Goal: Task Accomplishment & Management: Use online tool/utility

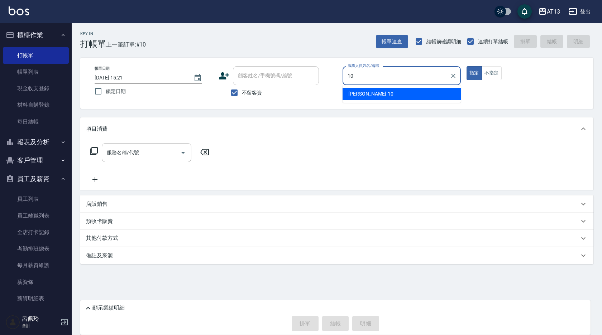
click at [379, 93] on div "[PERSON_NAME] -10" at bounding box center [401, 94] width 118 height 12
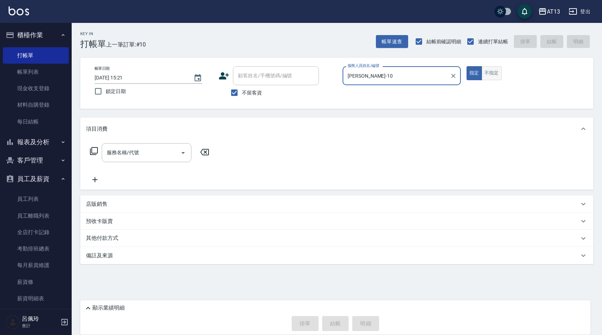
type input "[PERSON_NAME]-10"
click at [494, 69] on button "不指定" at bounding box center [491, 73] width 20 height 14
click at [163, 156] on input "服務名稱/代號" at bounding box center [141, 152] width 72 height 13
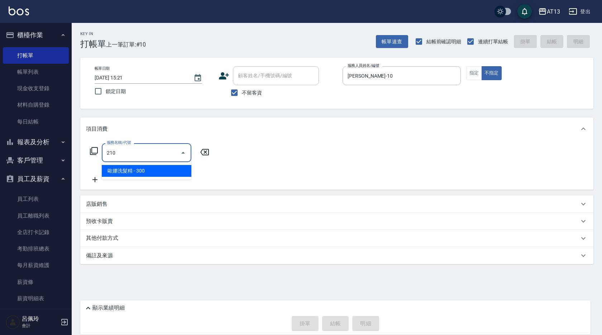
type input "歐娜洗髮精(210)"
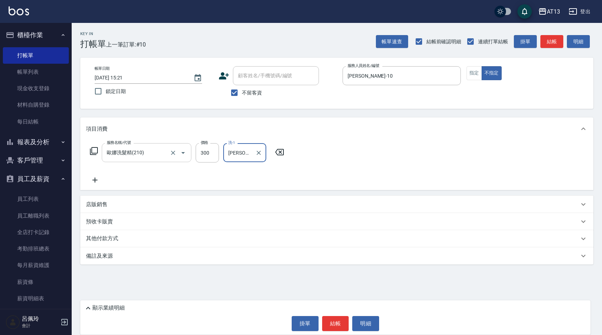
type input "[PERSON_NAME]-11"
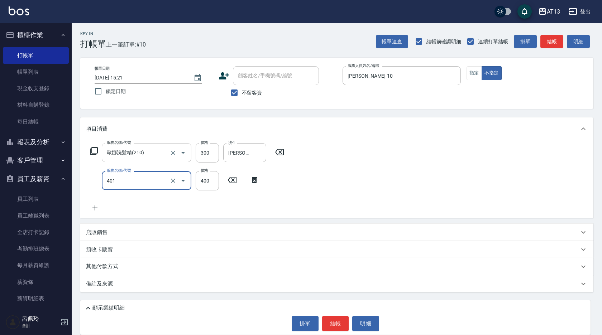
type input "剪髮(401)"
type input "50"
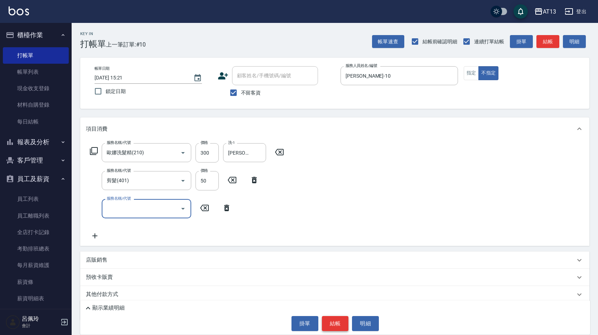
drag, startPoint x: 336, startPoint y: 322, endPoint x: 332, endPoint y: 320, distance: 4.5
click at [336, 323] on button "結帳" at bounding box center [335, 323] width 27 height 15
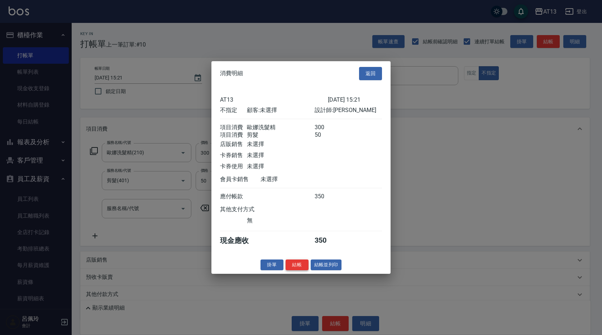
click at [292, 268] on button "結帳" at bounding box center [296, 264] width 23 height 11
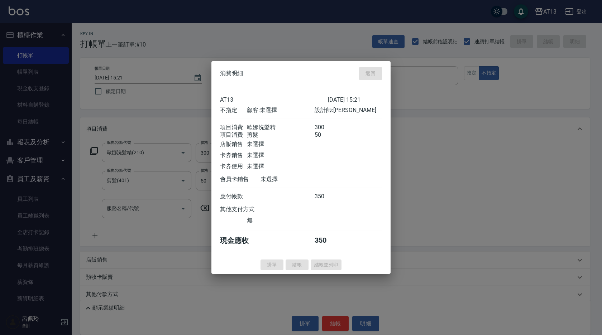
type input "[DATE] 16:28"
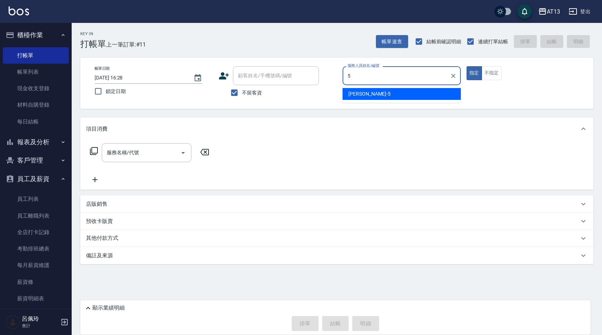
click at [370, 94] on div "[PERSON_NAME] -5" at bounding box center [401, 94] width 118 height 12
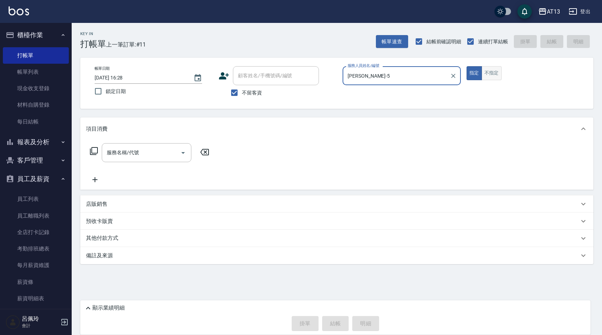
type input "[PERSON_NAME]-5"
click at [490, 76] on button "不指定" at bounding box center [491, 73] width 20 height 14
click at [154, 158] on input "服務名稱/代號" at bounding box center [141, 152] width 72 height 13
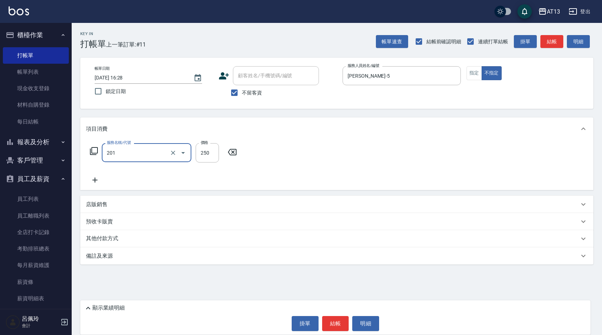
type input "洗髮(201)"
type input "[PERSON_NAME]-11"
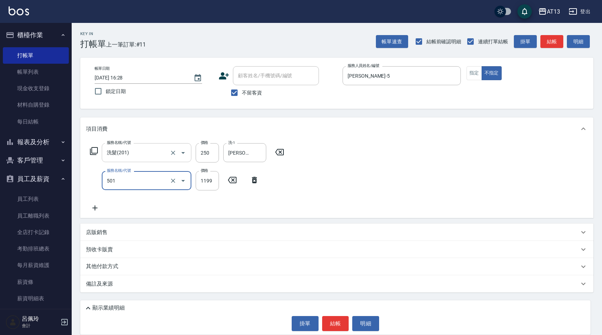
type input "染髮(501)"
type input "1500"
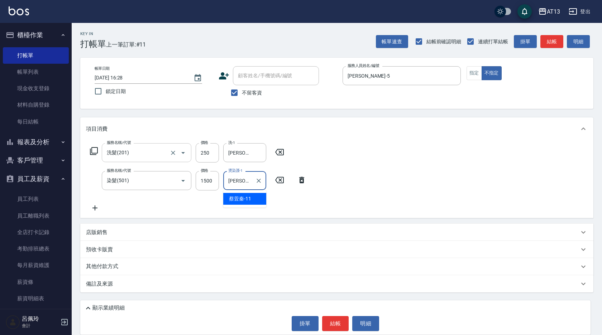
type input "[PERSON_NAME]-11"
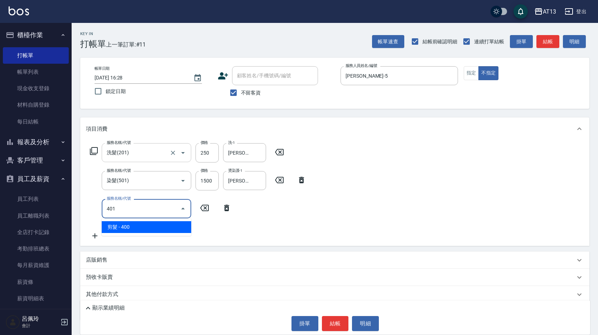
type input "剪髮(401)"
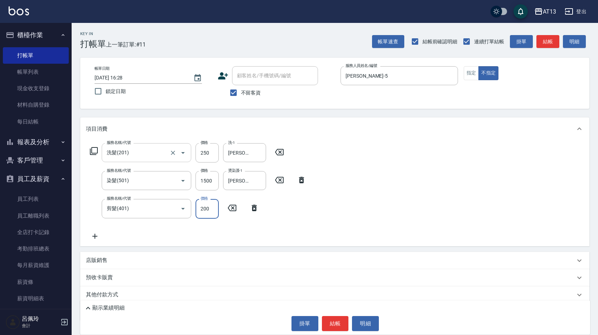
type input "200"
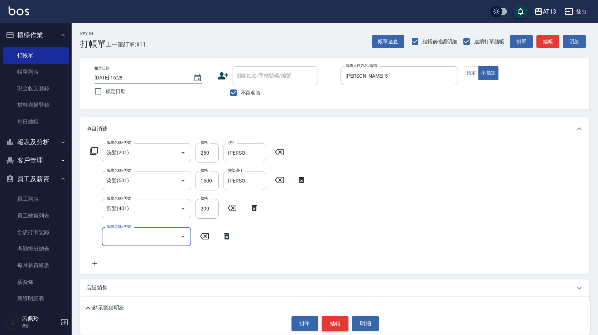
click at [338, 327] on button "結帳" at bounding box center [335, 323] width 27 height 15
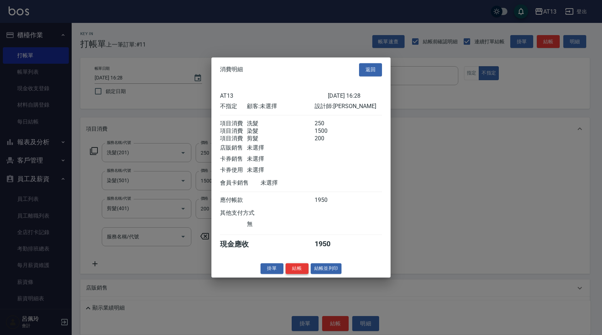
click at [303, 274] on button "結帳" at bounding box center [296, 268] width 23 height 11
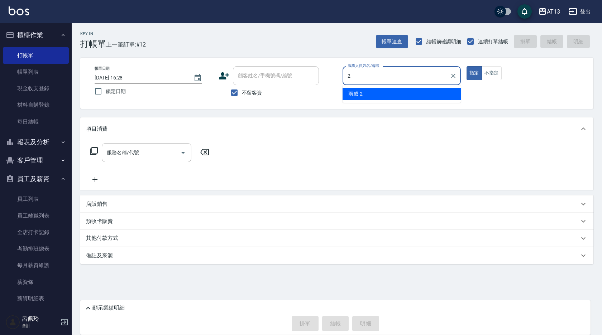
click at [378, 100] on ul "雨威 -2" at bounding box center [401, 94] width 118 height 18
click at [441, 93] on div "雨威 -2" at bounding box center [401, 94] width 118 height 12
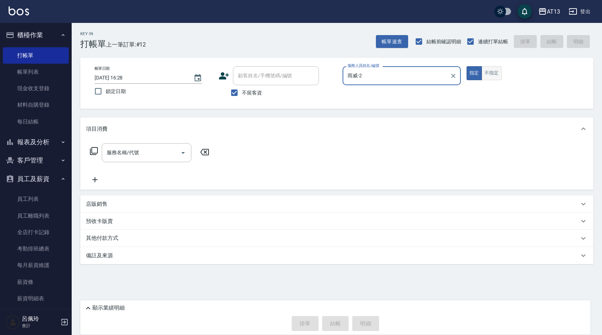
type input "雨威-2"
click at [491, 74] on button "不指定" at bounding box center [491, 73] width 20 height 14
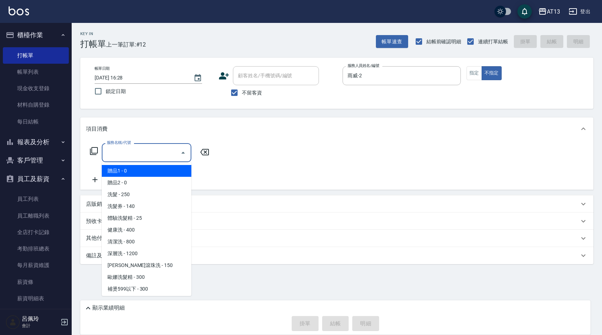
click at [157, 155] on input "服務名稱/代號" at bounding box center [141, 152] width 72 height 13
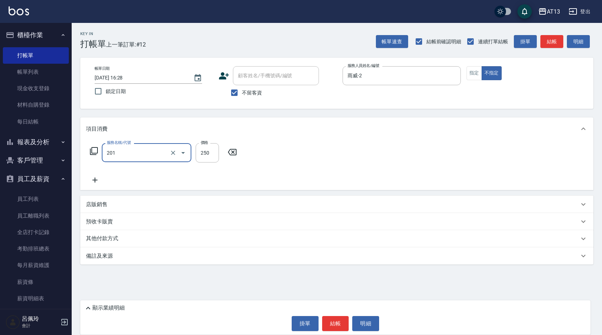
type input "洗髮(201)"
type input "雨威-2"
click at [342, 325] on button "結帳" at bounding box center [335, 323] width 27 height 15
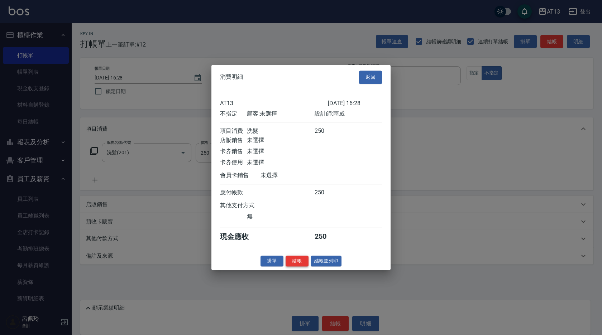
click at [303, 266] on button "結帳" at bounding box center [296, 261] width 23 height 11
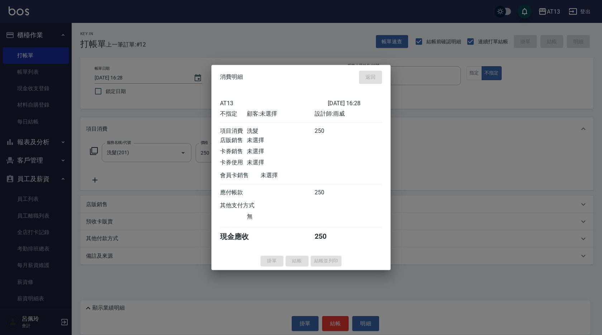
type input "[DATE] 16:29"
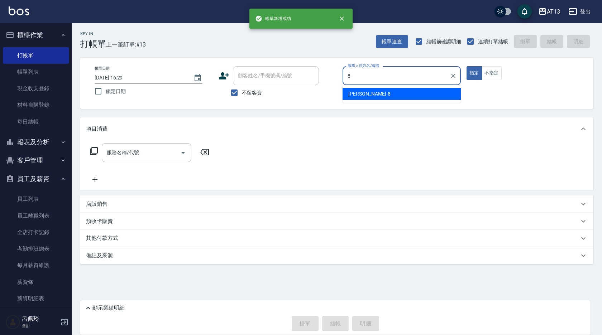
click at [389, 92] on div "[PERSON_NAME] -8" at bounding box center [401, 94] width 118 height 12
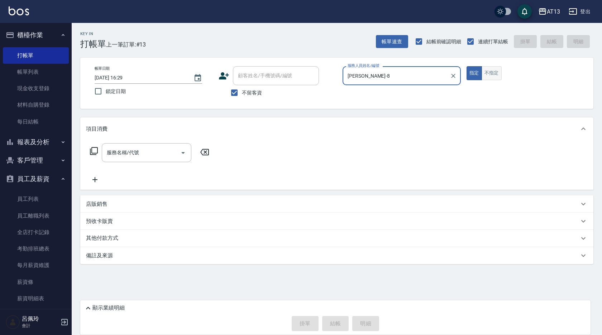
type input "[PERSON_NAME]-8"
click at [488, 74] on button "不指定" at bounding box center [491, 73] width 20 height 14
click at [134, 154] on input "服務名稱/代號" at bounding box center [141, 152] width 72 height 13
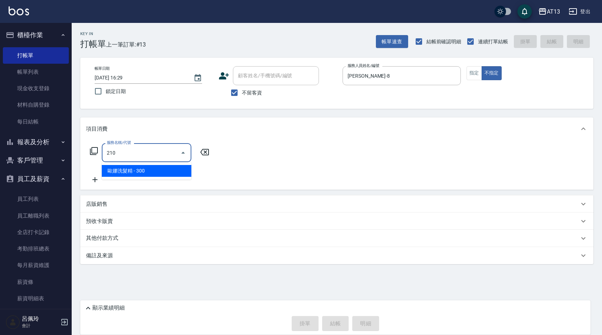
type input "歐娜洗髮精(210)"
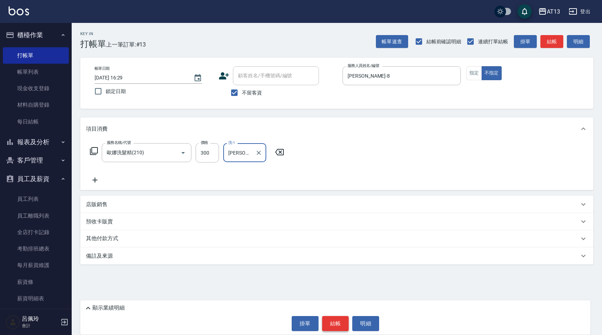
type input "[PERSON_NAME]-8"
click at [328, 323] on button "結帳" at bounding box center [335, 323] width 27 height 15
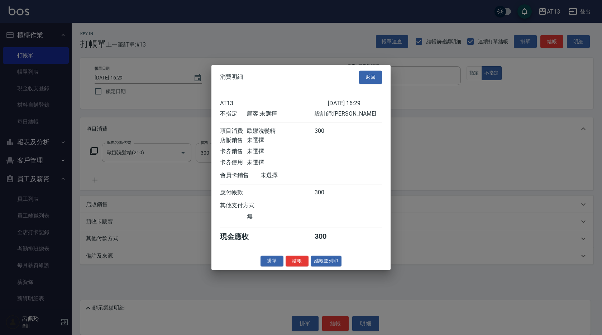
click at [295, 267] on button "結帳" at bounding box center [296, 261] width 23 height 11
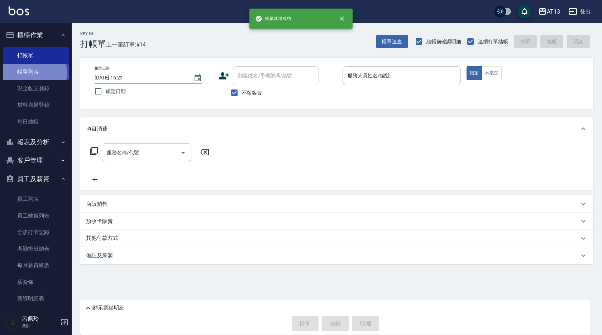
click at [32, 73] on link "帳單列表" at bounding box center [36, 72] width 66 height 16
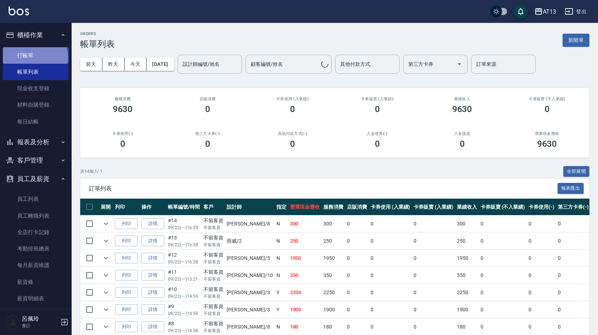
click at [34, 57] on link "打帳單" at bounding box center [36, 55] width 66 height 16
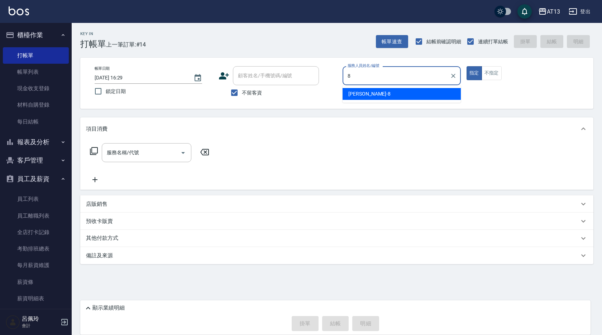
click at [345, 96] on div "[PERSON_NAME] -8" at bounding box center [401, 94] width 118 height 12
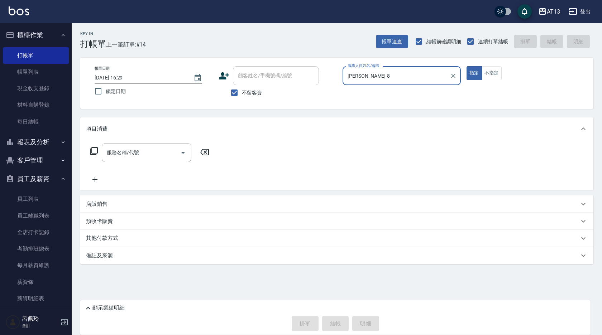
type input "[PERSON_NAME]-8"
click at [504, 73] on div "指定 不指定" at bounding box center [525, 73] width 118 height 14
click at [497, 74] on button "不指定" at bounding box center [491, 73] width 20 height 14
click at [168, 153] on input "服務名稱/代號" at bounding box center [141, 152] width 72 height 13
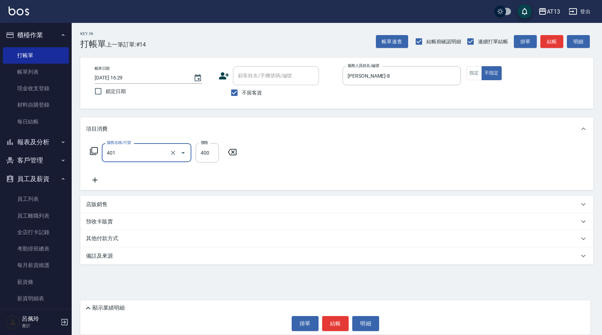
type input "剪髮(401)"
type input "200"
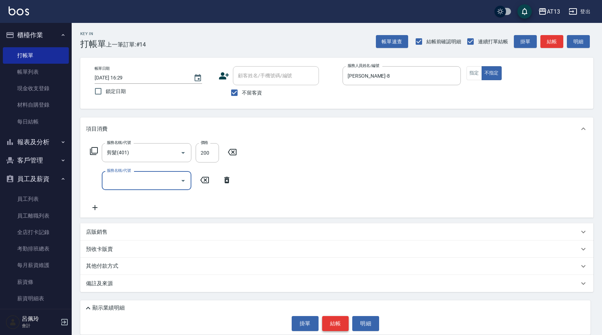
click at [340, 323] on button "結帳" at bounding box center [335, 323] width 27 height 15
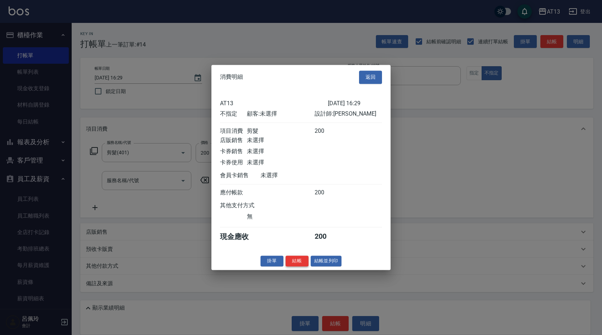
click at [297, 262] on button "結帳" at bounding box center [296, 261] width 23 height 11
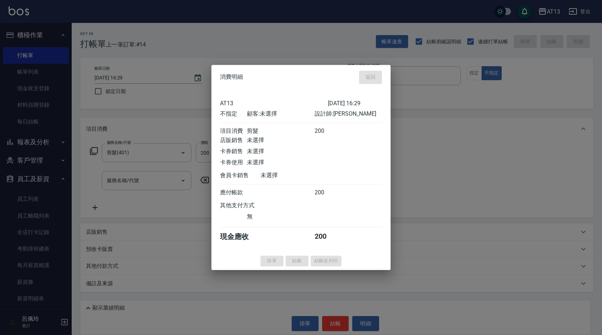
type input "[DATE] 16:58"
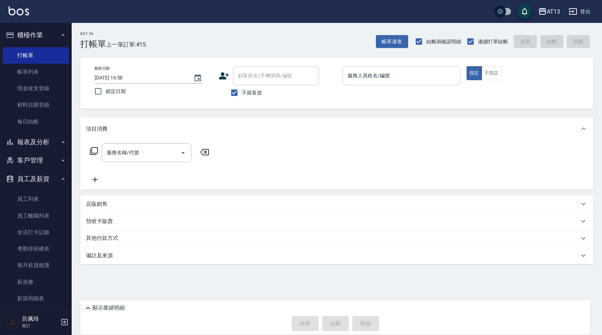
click at [360, 67] on div "帳單日期 [DATE] 16:58 鎖定日期 顧客姓名/手機號碼/編號 顧客姓名/手機號碼/編號 不留客資 服務人員姓名/編號 服務人員姓名/編號 指定 不指定" at bounding box center [336, 83] width 513 height 51
drag, startPoint x: 360, startPoint y: 67, endPoint x: 361, endPoint y: 73, distance: 6.3
click at [361, 73] on input "服務人員姓名/編號" at bounding box center [402, 75] width 112 height 13
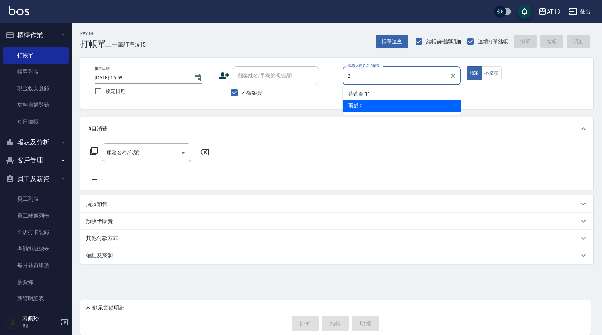
click at [364, 107] on div "雨威 -2" at bounding box center [401, 106] width 118 height 12
type input "雨威-2"
click at [494, 78] on button "不指定" at bounding box center [491, 73] width 20 height 14
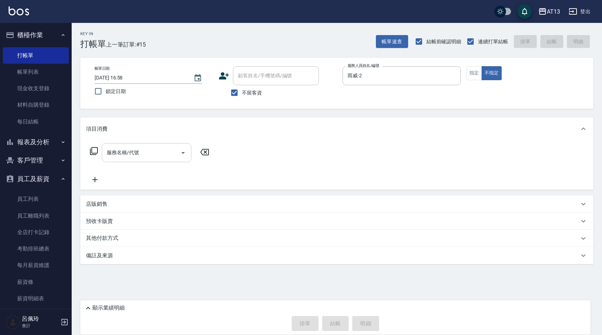
click at [152, 154] on input "服務名稱/代號" at bounding box center [141, 152] width 72 height 13
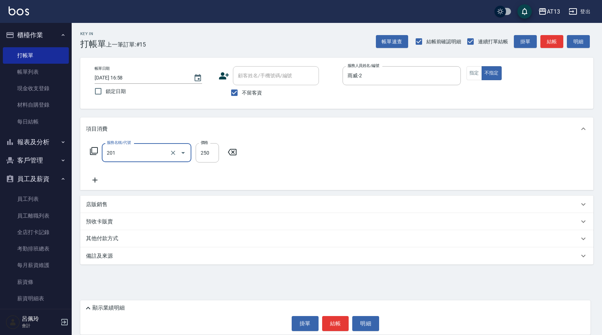
type input "洗髮(201)"
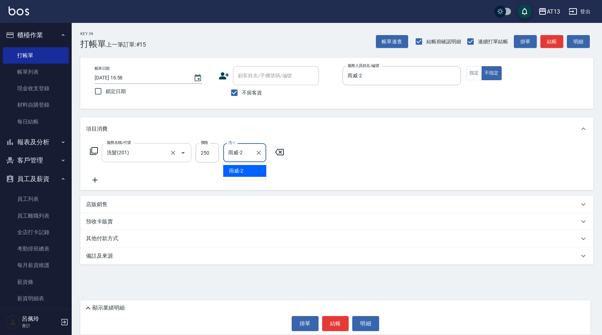
type input "雨威-2"
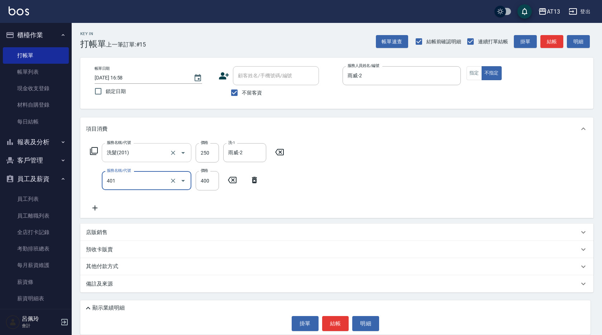
type input "剪髮(401)"
type input "200"
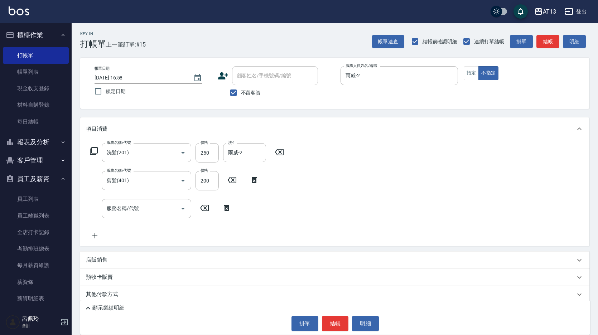
drag, startPoint x: 328, startPoint y: 197, endPoint x: 355, endPoint y: 279, distance: 86.8
click at [329, 197] on div "服務名稱/代號 洗髮(201) 服務名稱/代號 價格 250 價格 洗-1 雨威-2 洗-1 服務名稱/代號 剪髮(401) 服務名稱/代號 價格 200 價…" at bounding box center [334, 192] width 509 height 105
click at [339, 320] on button "結帳" at bounding box center [335, 323] width 27 height 15
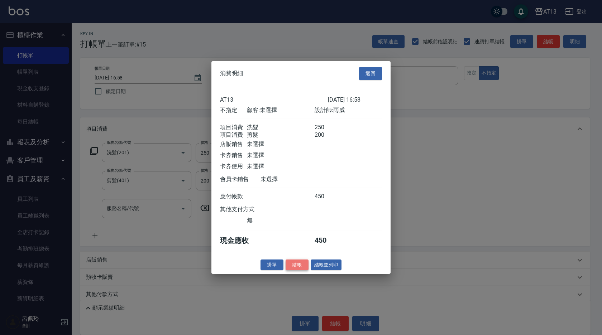
click at [293, 267] on button "結帳" at bounding box center [296, 264] width 23 height 11
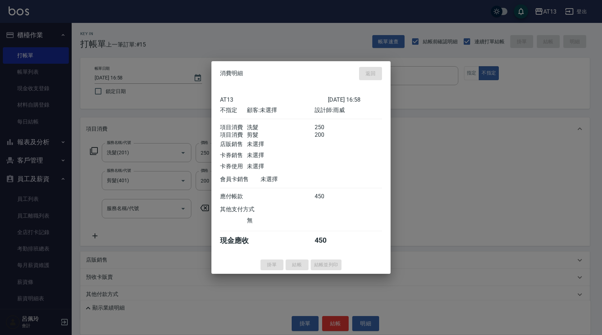
type input "[DATE] 17:30"
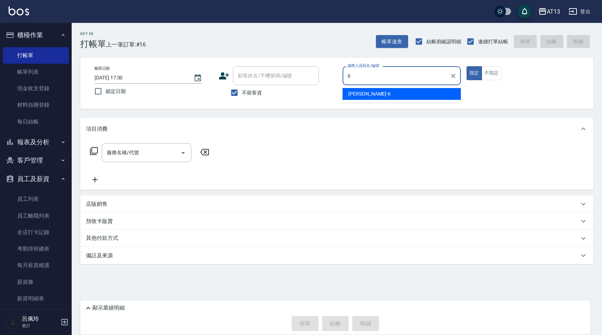
click at [351, 96] on span "[PERSON_NAME] -6" at bounding box center [369, 94] width 42 height 8
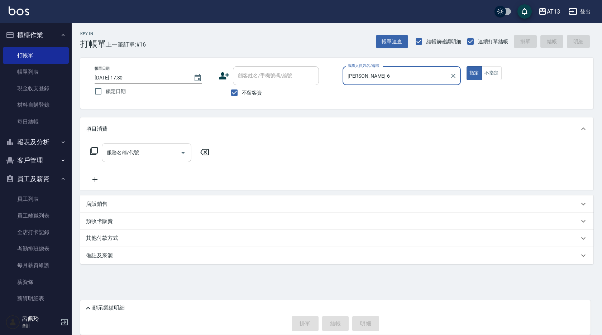
type input "[PERSON_NAME]-6"
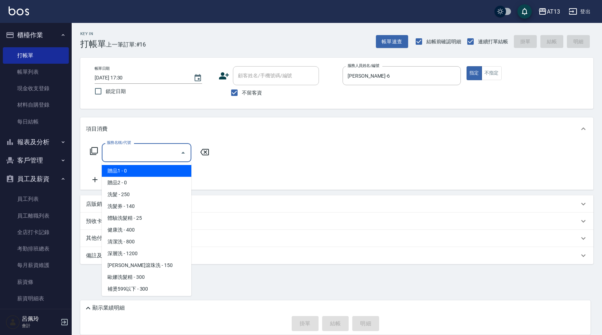
click at [163, 149] on input "服務名稱/代號" at bounding box center [141, 152] width 72 height 13
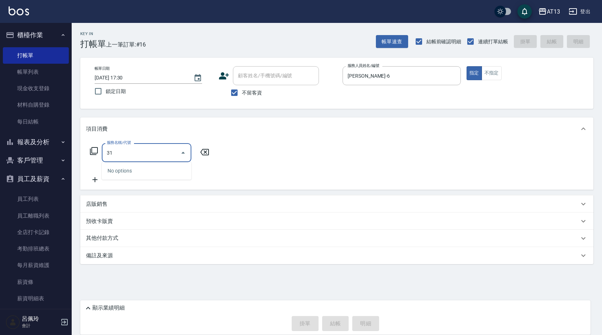
type input "314"
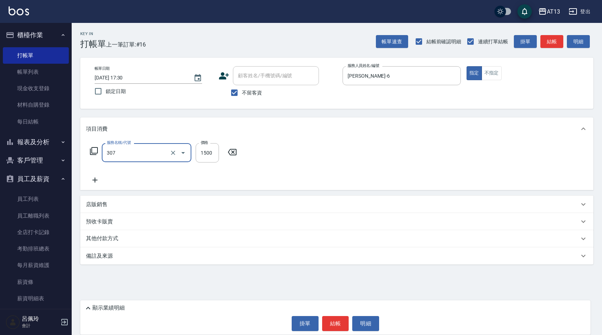
type input "EF麥拉寧燙髮1500(307)"
type input "1299"
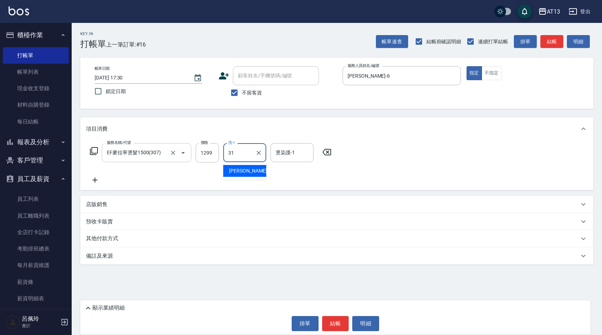
type input "[PERSON_NAME]-31"
click at [340, 327] on button "結帳" at bounding box center [335, 323] width 27 height 15
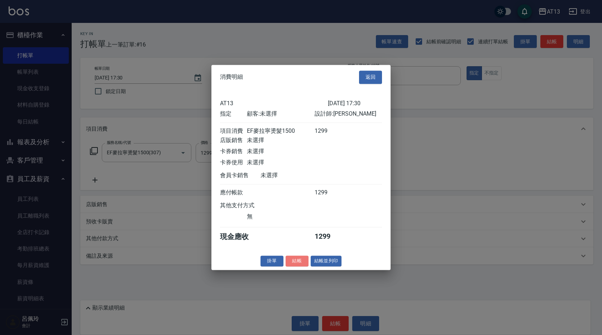
click at [300, 263] on button "結帳" at bounding box center [296, 261] width 23 height 11
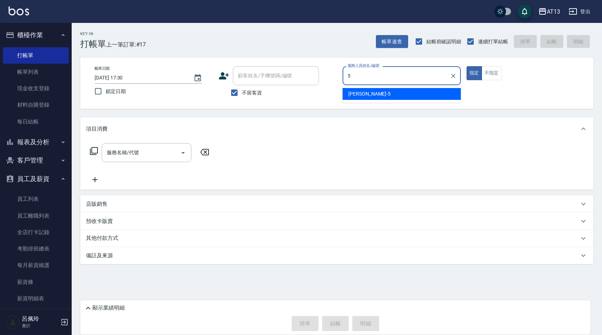
click at [371, 96] on div "[PERSON_NAME] -5" at bounding box center [401, 94] width 118 height 12
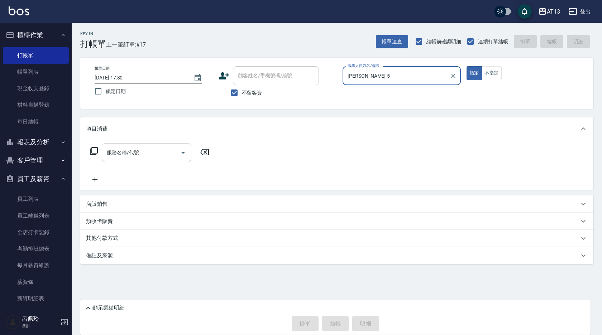
type input "[PERSON_NAME]-5"
click at [153, 152] on input "服務名稱/代號" at bounding box center [141, 152] width 72 height 13
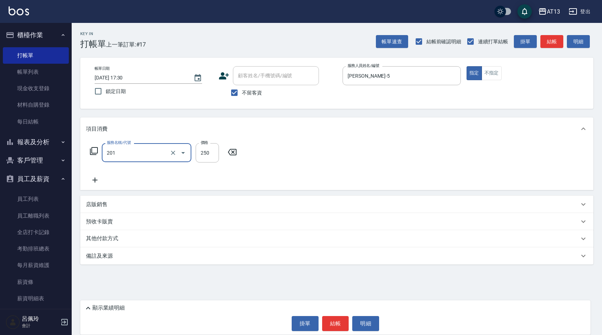
type input "洗髮(201)"
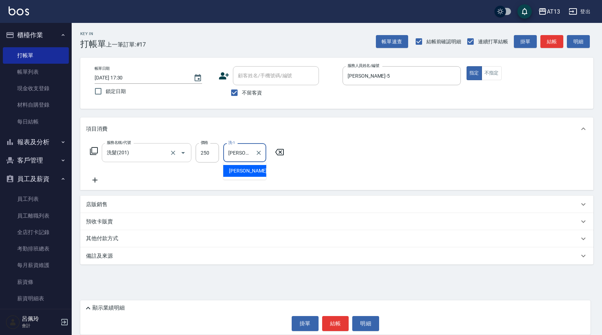
type input "[PERSON_NAME]-5"
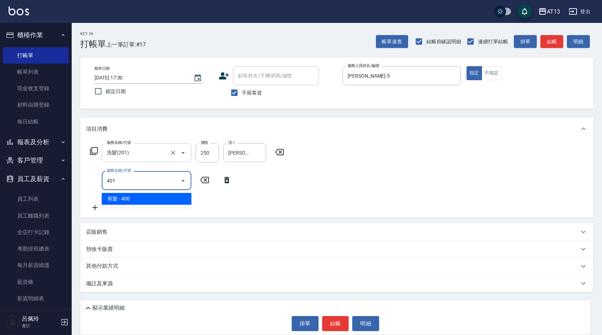
type input "剪髮(401)"
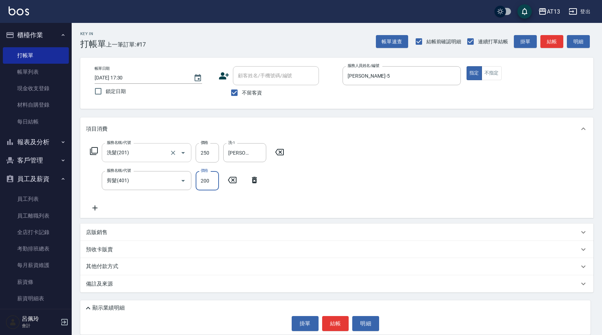
type input "200"
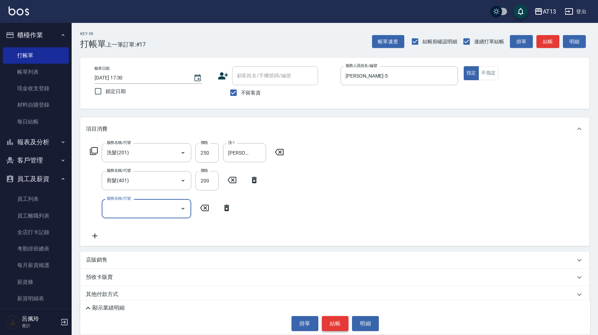
click at [340, 320] on button "結帳" at bounding box center [335, 323] width 27 height 15
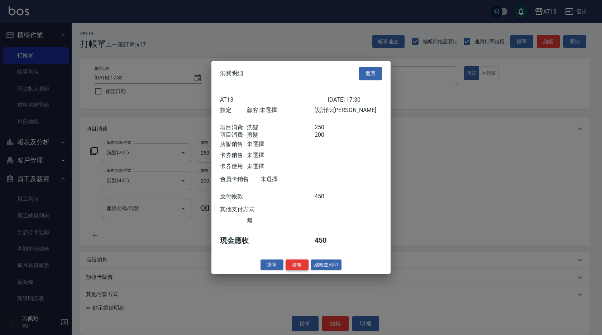
click at [295, 270] on button "結帳" at bounding box center [296, 264] width 23 height 11
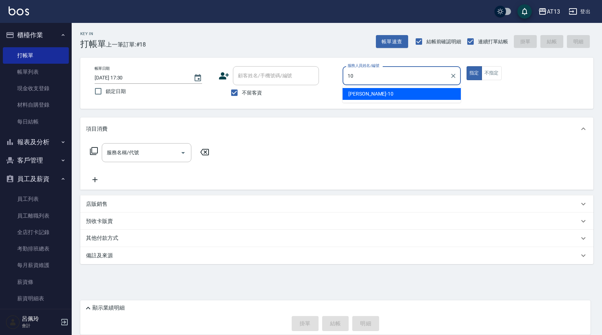
click at [392, 95] on div "[PERSON_NAME] -10" at bounding box center [401, 94] width 118 height 12
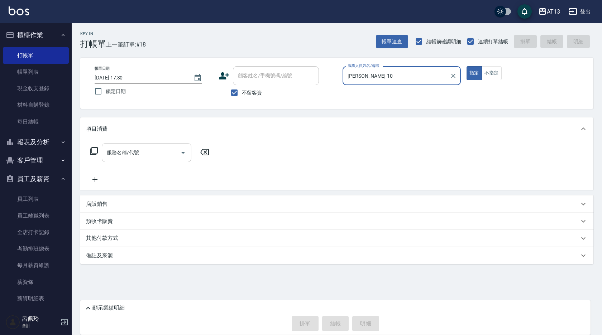
type input "[PERSON_NAME]-10"
click at [157, 149] on input "服務名稱/代號" at bounding box center [141, 152] width 72 height 13
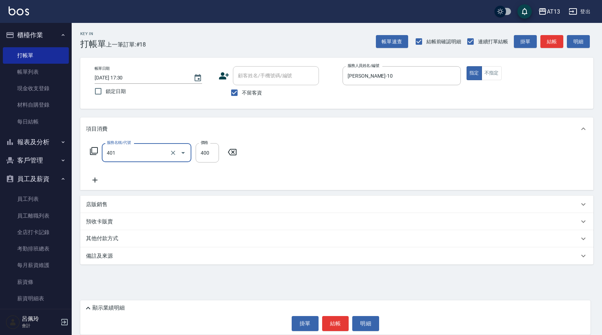
type input "剪髮(401)"
type input "450"
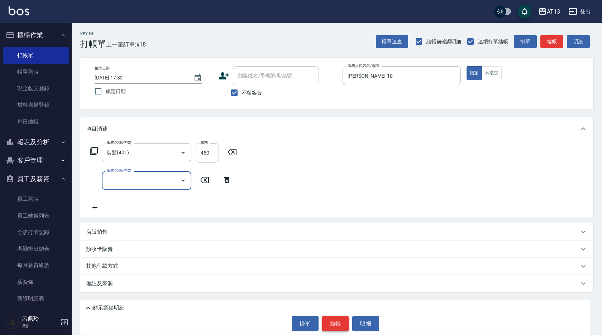
click at [333, 331] on button "結帳" at bounding box center [335, 323] width 27 height 15
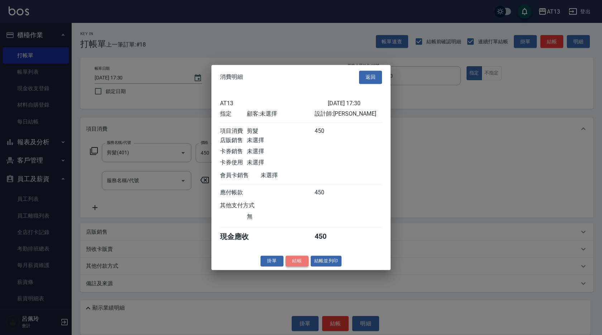
click at [292, 267] on button "結帳" at bounding box center [296, 261] width 23 height 11
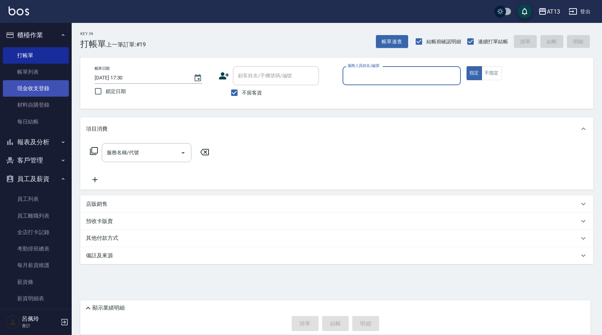
click at [42, 88] on link "現金收支登錄" at bounding box center [36, 88] width 66 height 16
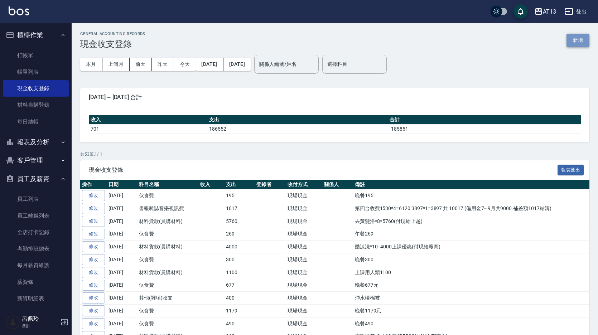
click at [576, 43] on button "新增" at bounding box center [578, 40] width 23 height 13
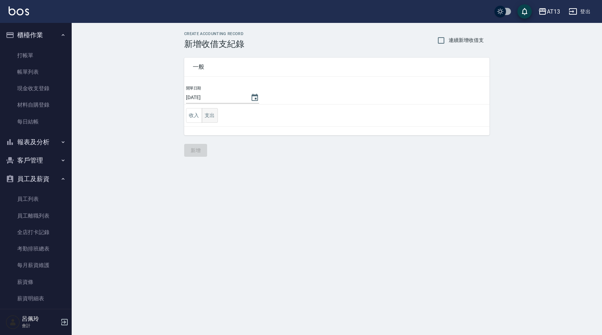
click at [207, 120] on button "支出" at bounding box center [210, 115] width 16 height 15
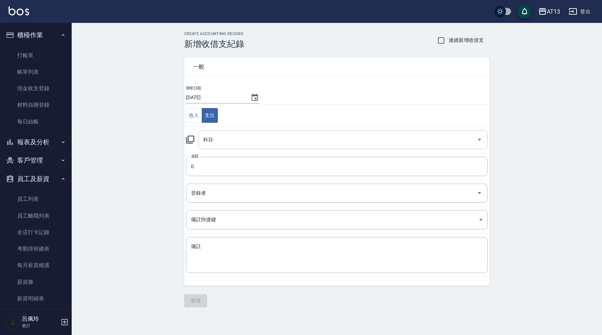
click at [479, 140] on icon "Open" at bounding box center [479, 140] width 4 height 2
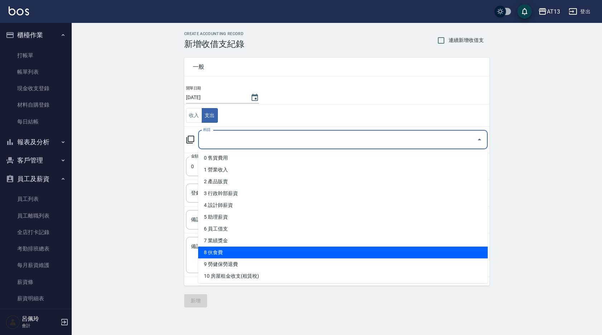
click at [321, 250] on li "8 伙食費" at bounding box center [342, 253] width 289 height 12
type input "8 伙食費"
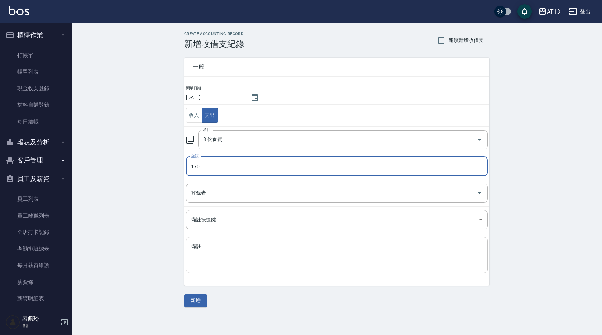
type input "170"
click at [307, 250] on textarea "備註" at bounding box center [337, 255] width 292 height 24
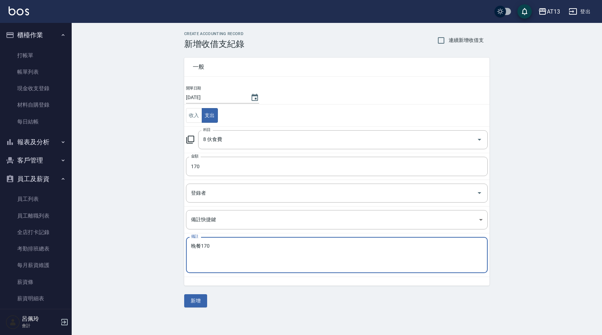
click at [332, 245] on textarea "晚餐170" at bounding box center [337, 255] width 292 height 24
type textarea "晚餐170"
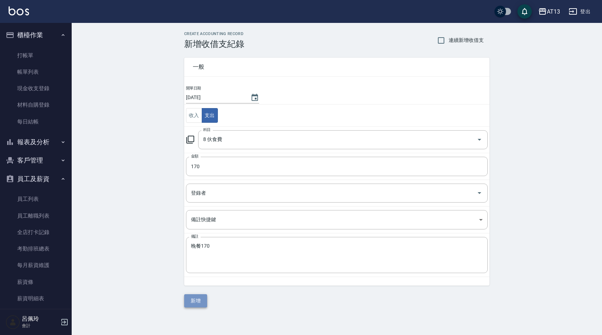
drag, startPoint x: 204, startPoint y: 298, endPoint x: 199, endPoint y: 300, distance: 5.3
click at [204, 298] on button "新增" at bounding box center [195, 300] width 23 height 13
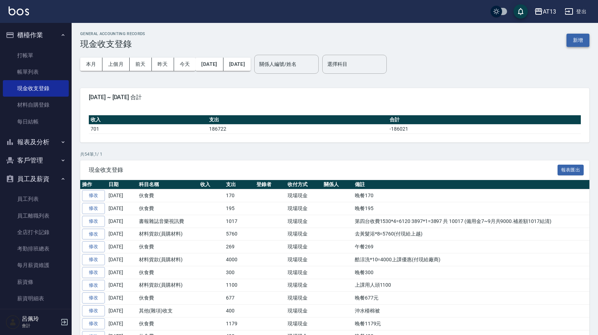
click at [581, 43] on button "新增" at bounding box center [578, 40] width 23 height 13
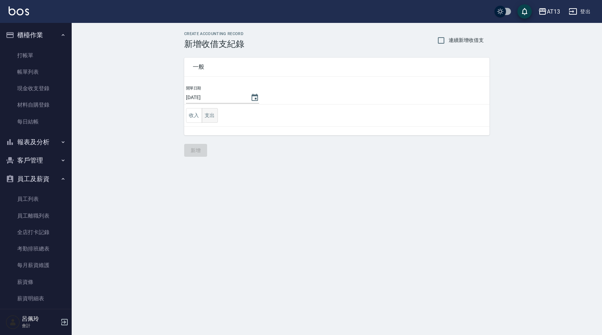
click at [210, 116] on button "支出" at bounding box center [210, 115] width 16 height 15
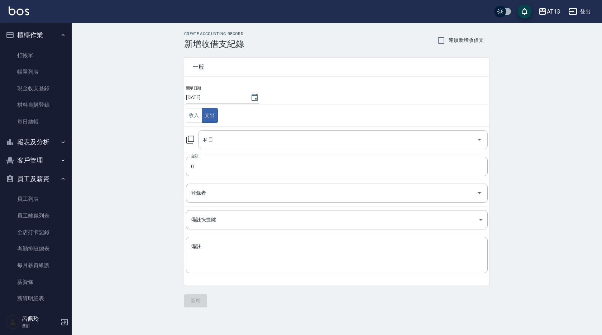
click at [479, 139] on icon "Open" at bounding box center [479, 139] width 9 height 9
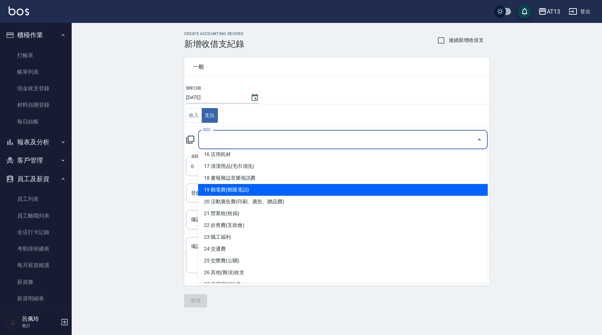
scroll to position [247, 0]
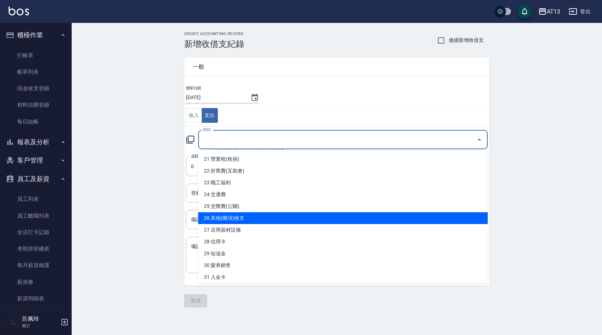
click at [312, 221] on li "26 其他(雜項)收支" at bounding box center [342, 218] width 289 height 12
type input "26 其他(雜項)收支"
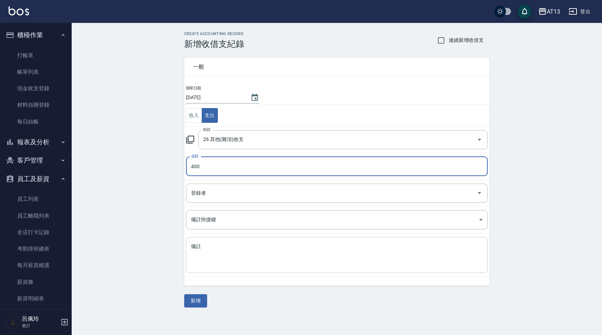
type input "400"
click at [282, 254] on textarea "備註" at bounding box center [337, 255] width 292 height 24
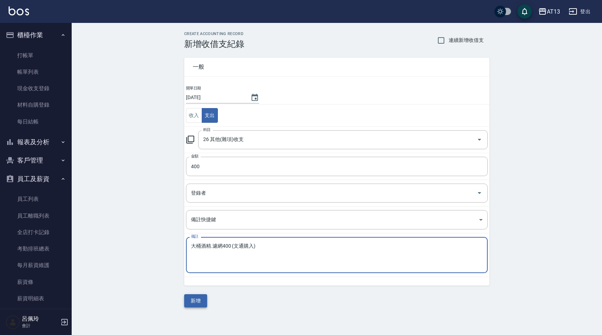
type textarea "大桶酒精.濾網400 (文通購入)"
click at [200, 299] on button "新增" at bounding box center [195, 300] width 23 height 13
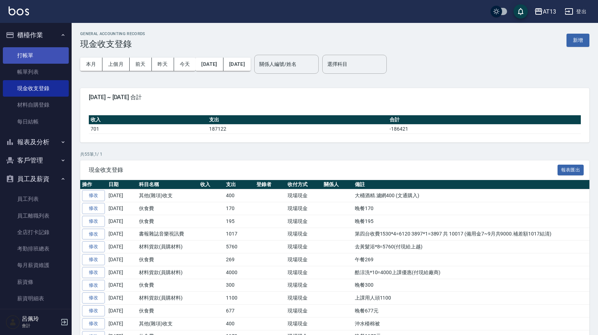
click at [23, 62] on link "打帳單" at bounding box center [36, 55] width 66 height 16
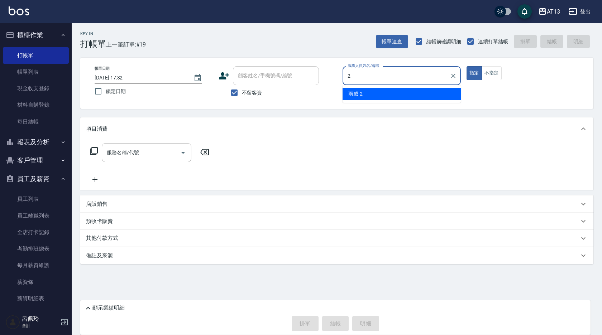
click at [443, 94] on div "雨威 -2" at bounding box center [401, 94] width 118 height 12
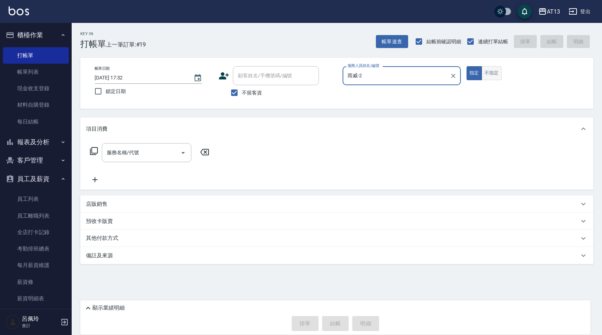
type input "雨威-2"
click at [500, 76] on button "不指定" at bounding box center [491, 73] width 20 height 14
click at [114, 153] on div "服務名稱/代號 服務名稱/代號" at bounding box center [147, 152] width 90 height 19
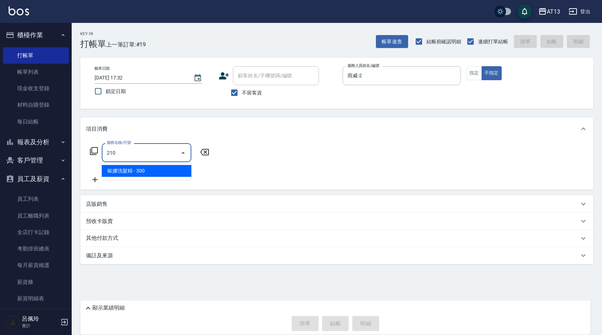
type input "歐娜洗髮精(210)"
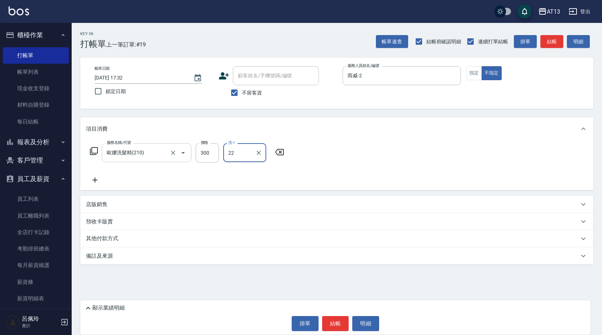
type input "2"
type input "[PERSON_NAME]-33"
click at [461, 143] on div "服務名稱/代號 [PERSON_NAME]洗髮精(210) 服務名稱/代號 價格 300 價格 洗-1 [PERSON_NAME]-33 洗-1" at bounding box center [336, 165] width 513 height 50
click at [343, 328] on button "結帳" at bounding box center [335, 323] width 27 height 15
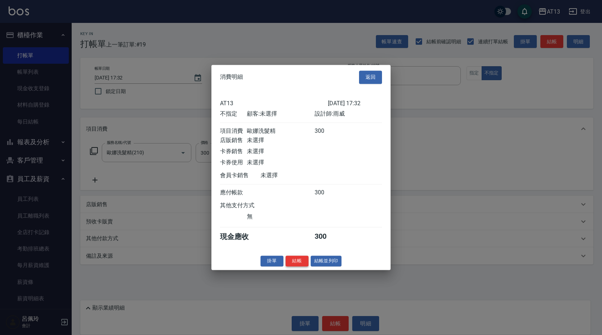
click at [301, 265] on button "結帳" at bounding box center [296, 261] width 23 height 11
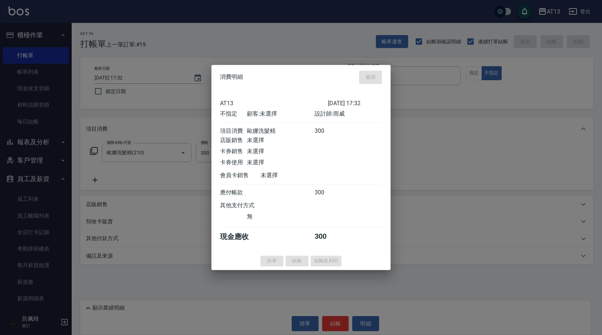
type input "[DATE] 17:51"
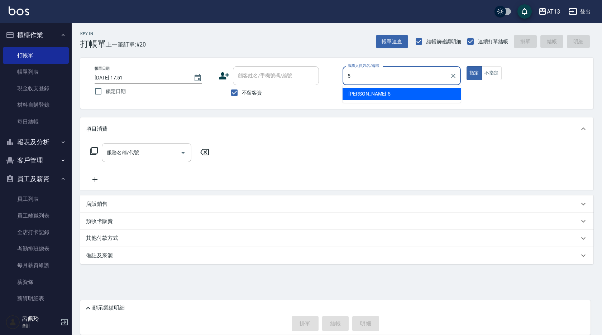
click at [412, 92] on div "[PERSON_NAME] -5" at bounding box center [401, 94] width 118 height 12
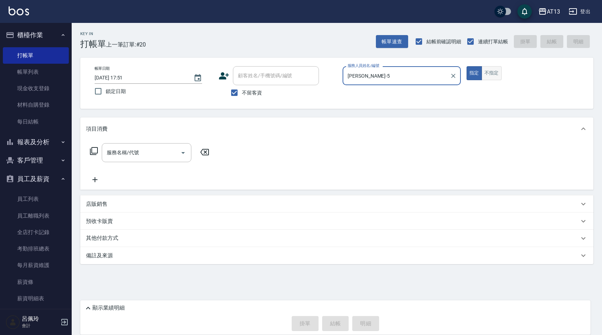
type input "[PERSON_NAME]-5"
click at [500, 67] on button "不指定" at bounding box center [491, 73] width 20 height 14
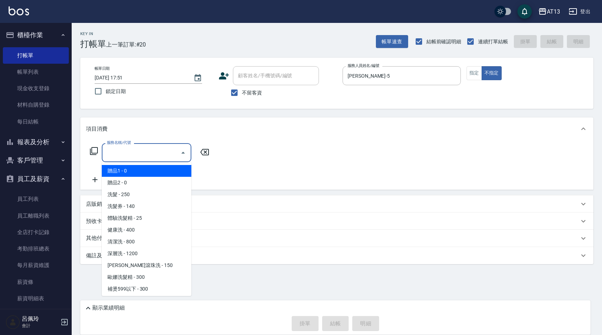
click at [120, 155] on input "服務名稱/代號" at bounding box center [141, 152] width 72 height 13
type input "2"
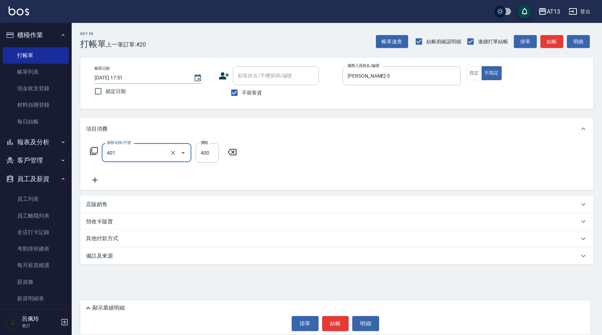
type input "剪髮(401)"
type input "150"
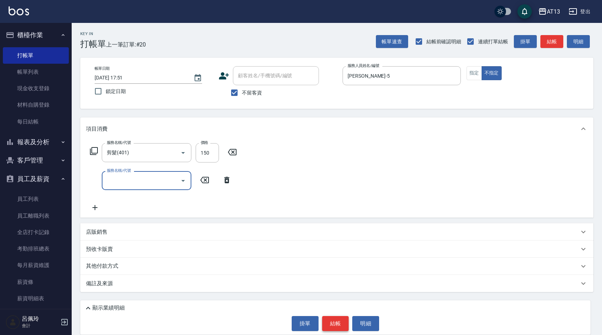
click at [337, 322] on button "結帳" at bounding box center [335, 323] width 27 height 15
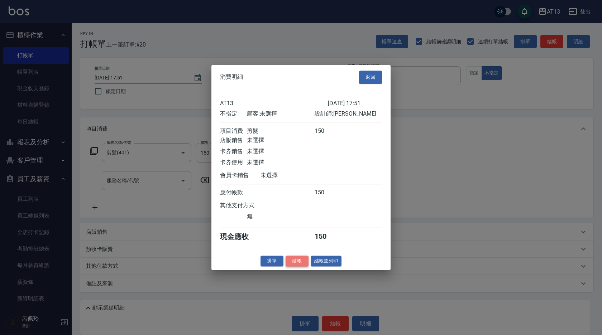
click at [303, 267] on button "結帳" at bounding box center [296, 261] width 23 height 11
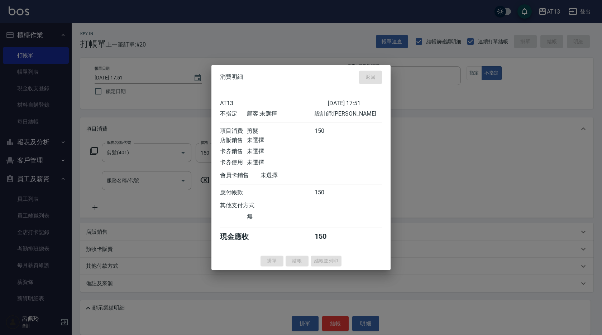
type input "[DATE] 17:52"
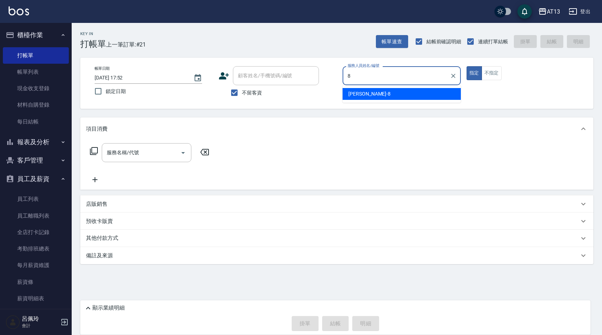
click at [433, 94] on div "[PERSON_NAME] -8" at bounding box center [401, 94] width 118 height 12
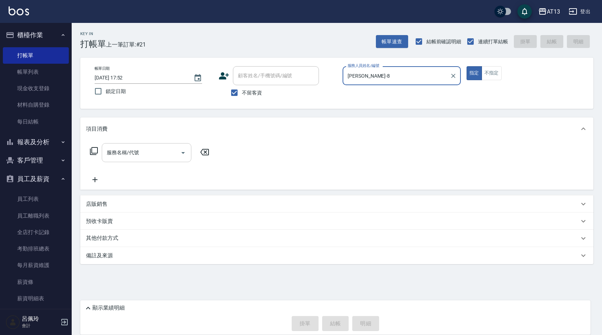
type input "[PERSON_NAME]-8"
click at [135, 155] on input "服務名稱/代號" at bounding box center [141, 152] width 72 height 13
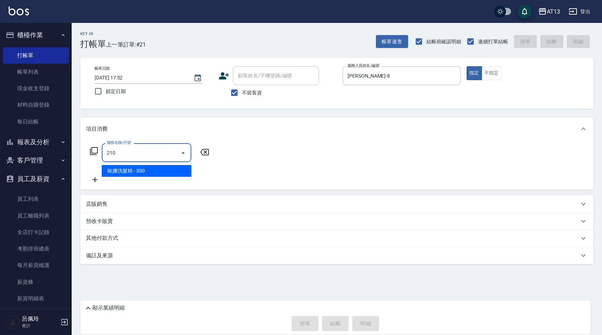
type input "歐娜洗髮精(210)"
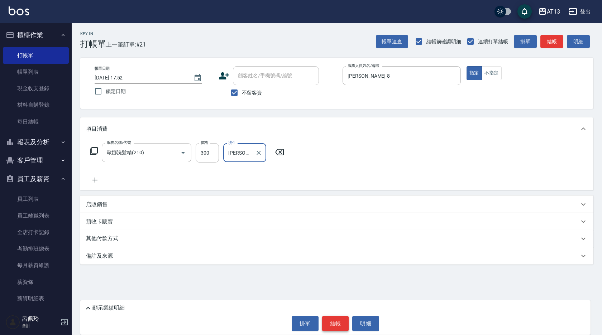
type input "[PERSON_NAME]-11"
click at [336, 324] on button "結帳" at bounding box center [335, 323] width 27 height 15
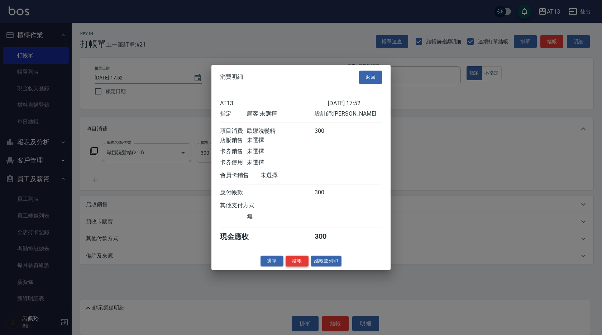
click at [295, 264] on button "結帳" at bounding box center [296, 261] width 23 height 11
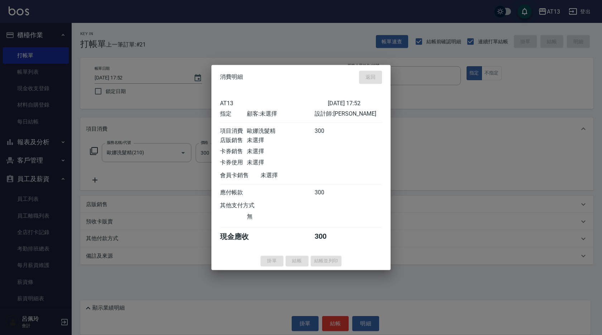
type input "[DATE] 18:14"
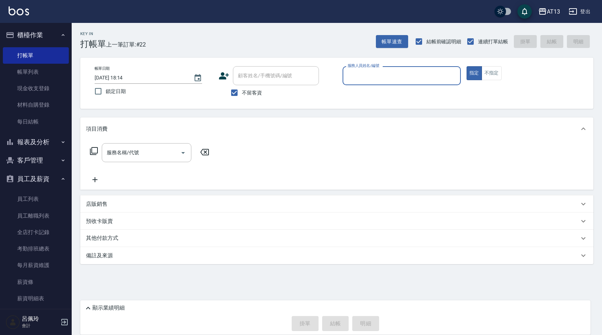
click at [191, 190] on div "項目消費 服務名稱/代號 服務名稱/代號 店販銷售 服務人員姓名/編號 服務人員姓名/編號 商品代號/名稱 商品代號/名稱 預收卡販賣 卡券名稱/代號 卡券名…" at bounding box center [336, 190] width 513 height 147
click at [367, 76] on input "服務人員姓名/編號" at bounding box center [402, 75] width 112 height 13
click at [365, 105] on div "[PERSON_NAME] -6" at bounding box center [401, 106] width 118 height 12
type input "[PERSON_NAME]-6"
click at [499, 73] on button "不指定" at bounding box center [491, 73] width 20 height 14
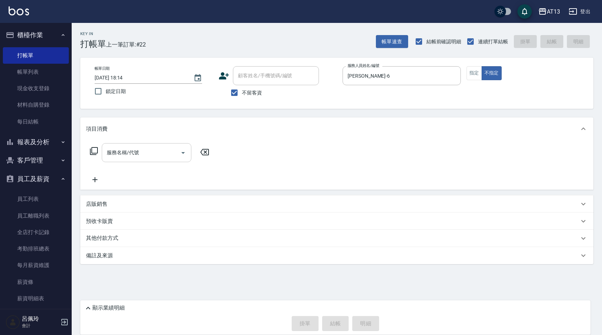
click at [149, 155] on input "服務名稱/代號" at bounding box center [141, 152] width 72 height 13
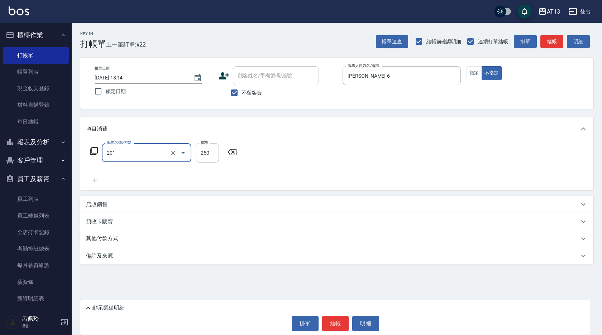
type input "洗髮(201)"
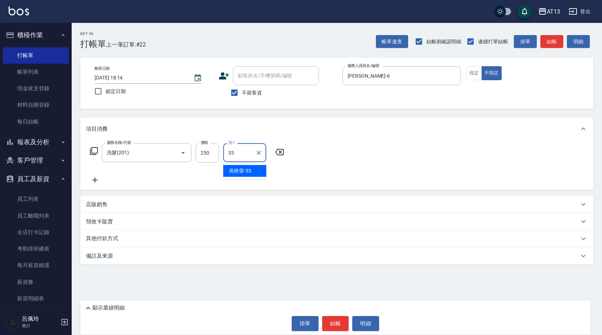
click at [258, 172] on div "[PERSON_NAME]-33" at bounding box center [244, 171] width 43 height 12
type input "[PERSON_NAME]-33"
click at [96, 177] on icon at bounding box center [95, 180] width 18 height 9
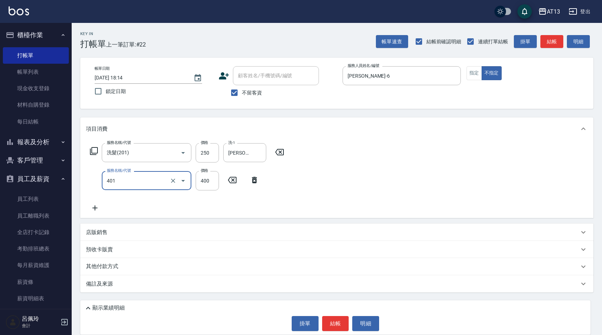
type input "剪髮(401)"
type input "200"
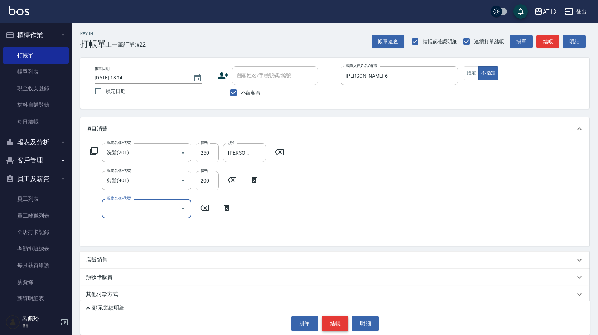
click at [330, 323] on button "結帳" at bounding box center [335, 323] width 27 height 15
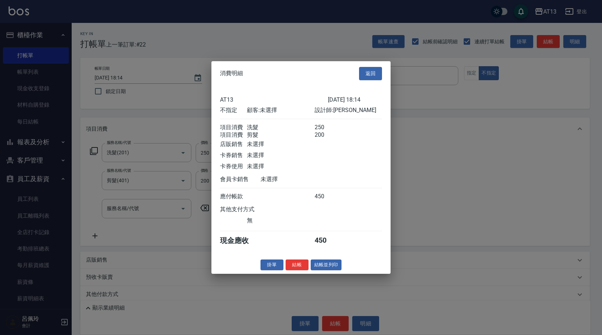
click at [297, 268] on button "結帳" at bounding box center [296, 264] width 23 height 11
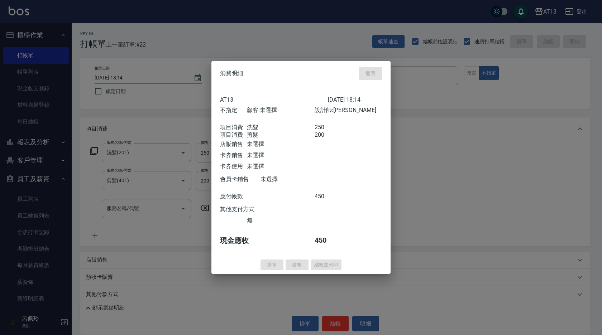
type input "[DATE] 18:26"
